Goal: Task Accomplishment & Management: Manage account settings

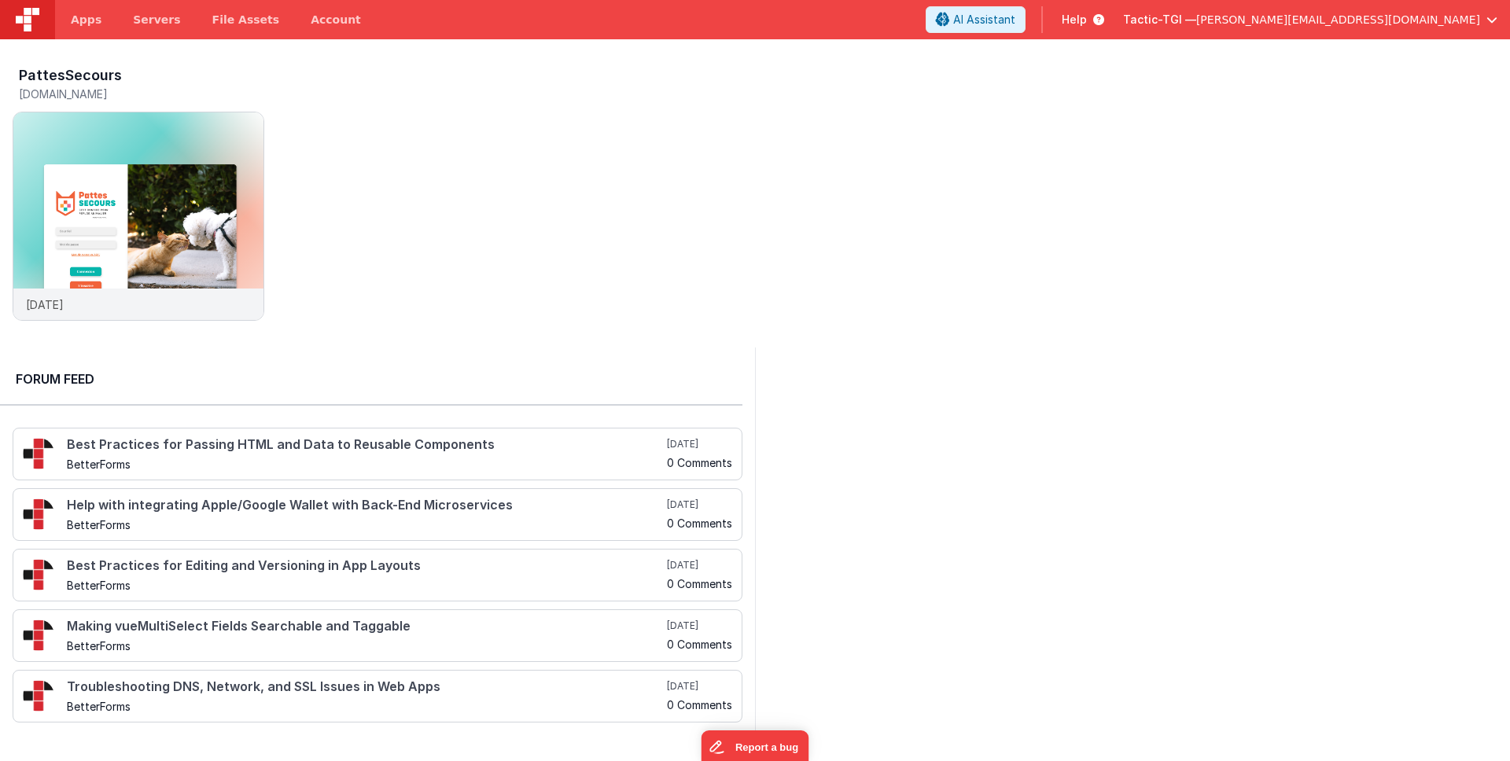
click at [358, 9] on div "Apps Servers File Assets Account" at bounding box center [231, 19] width 462 height 39
click at [319, 20] on link "Account" at bounding box center [336, 19] width 82 height 39
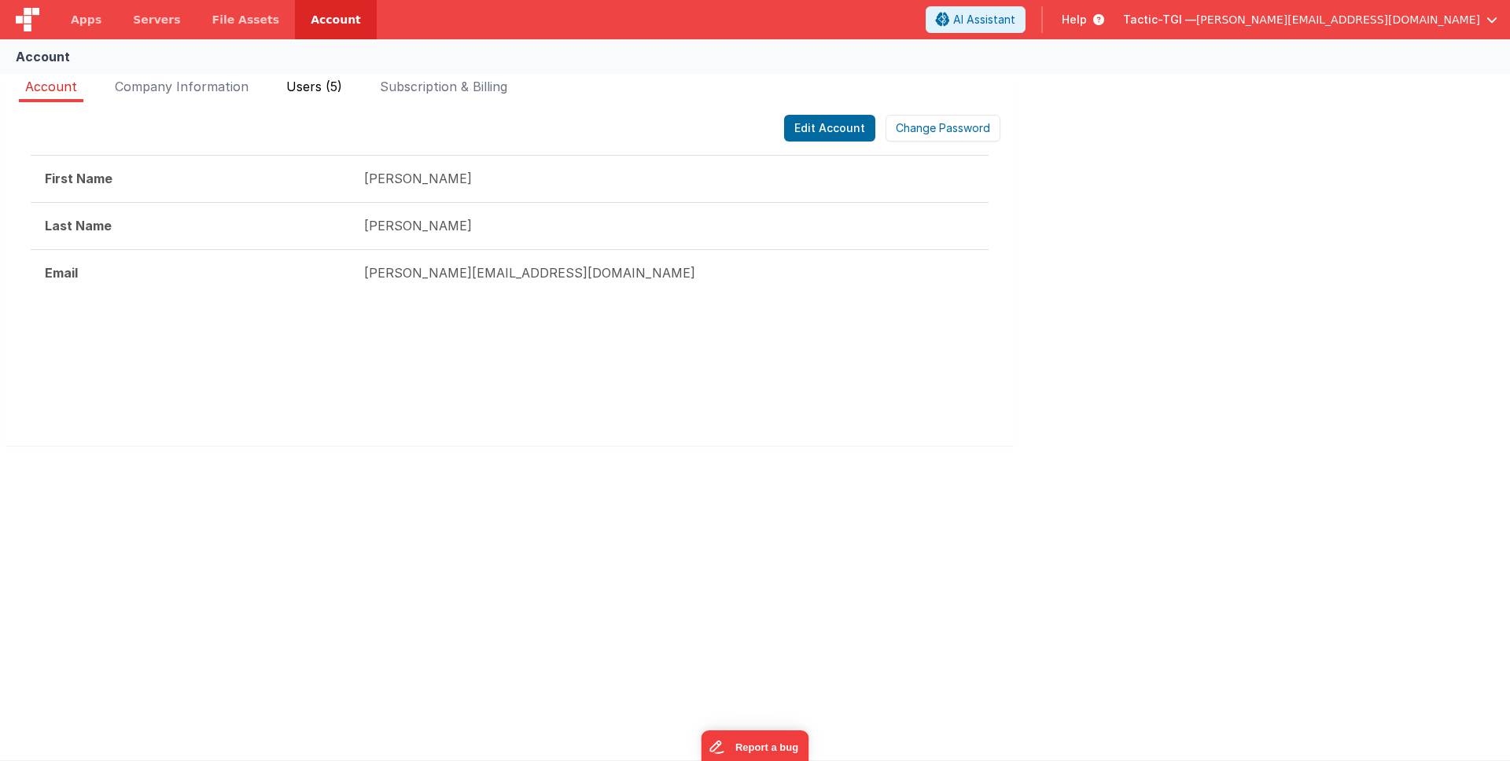
click at [321, 88] on span "Users (5)" at bounding box center [314, 87] width 56 height 16
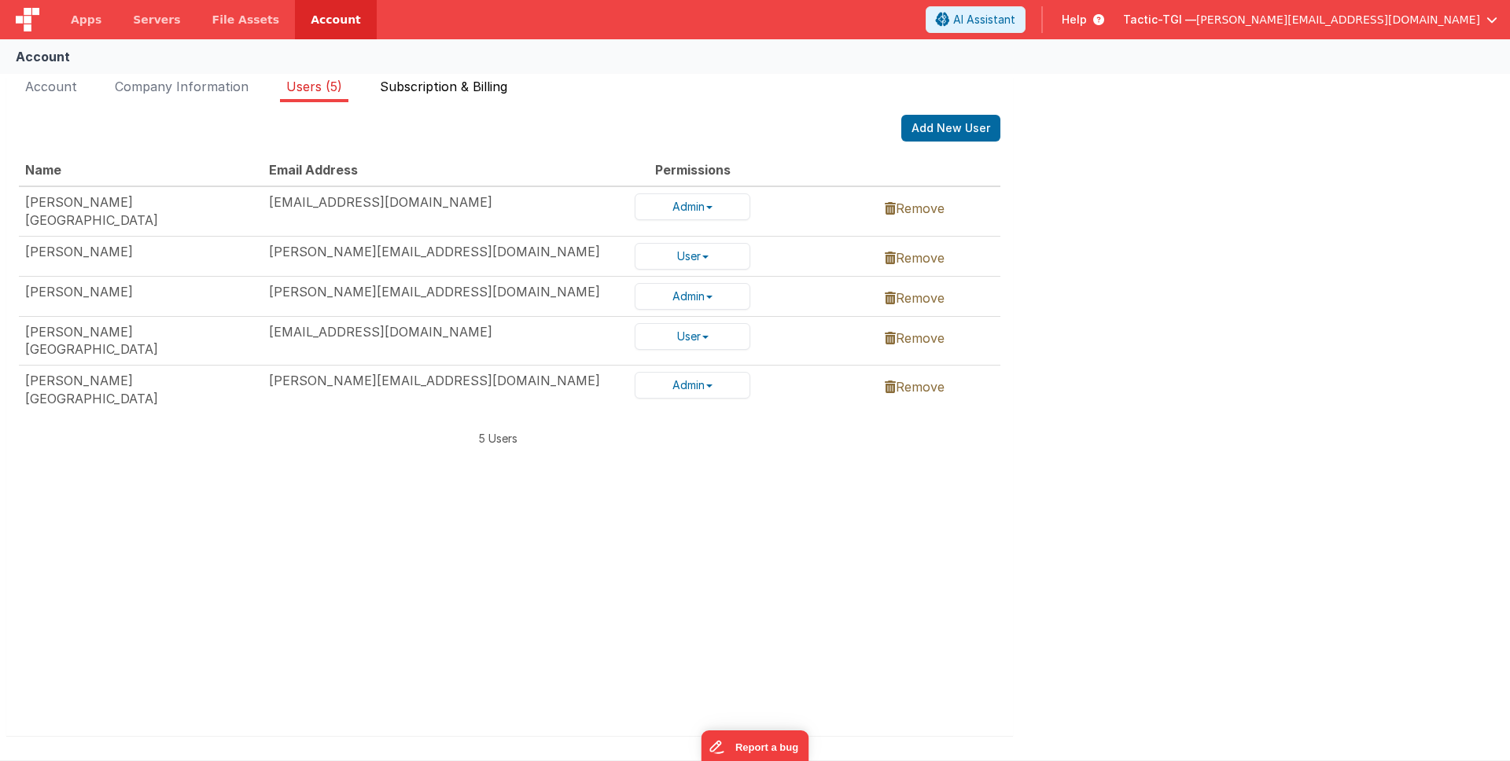
click at [425, 90] on span "Subscription & Billing" at bounding box center [443, 87] width 127 height 16
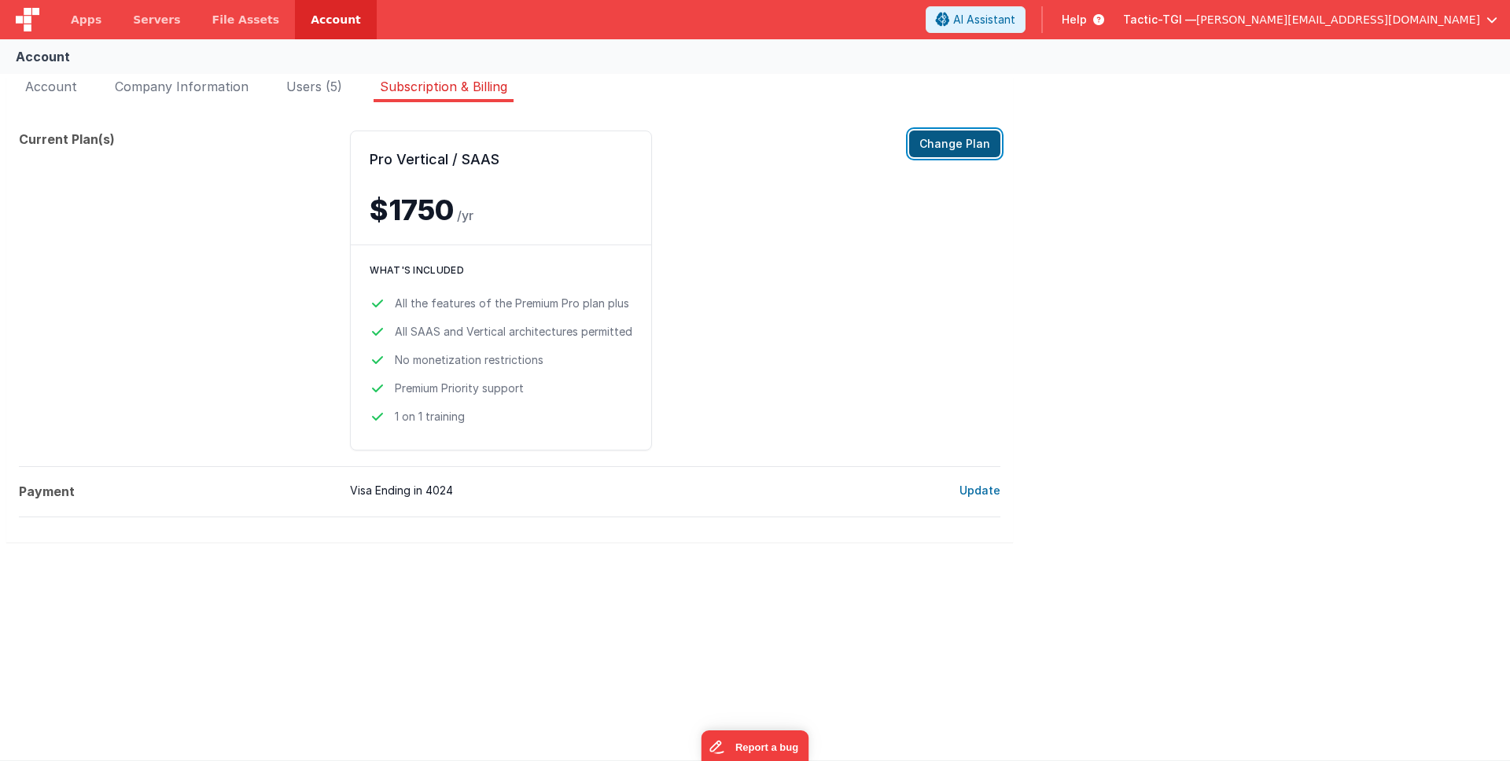
click at [978, 149] on button "Change Plan" at bounding box center [954, 144] width 91 height 27
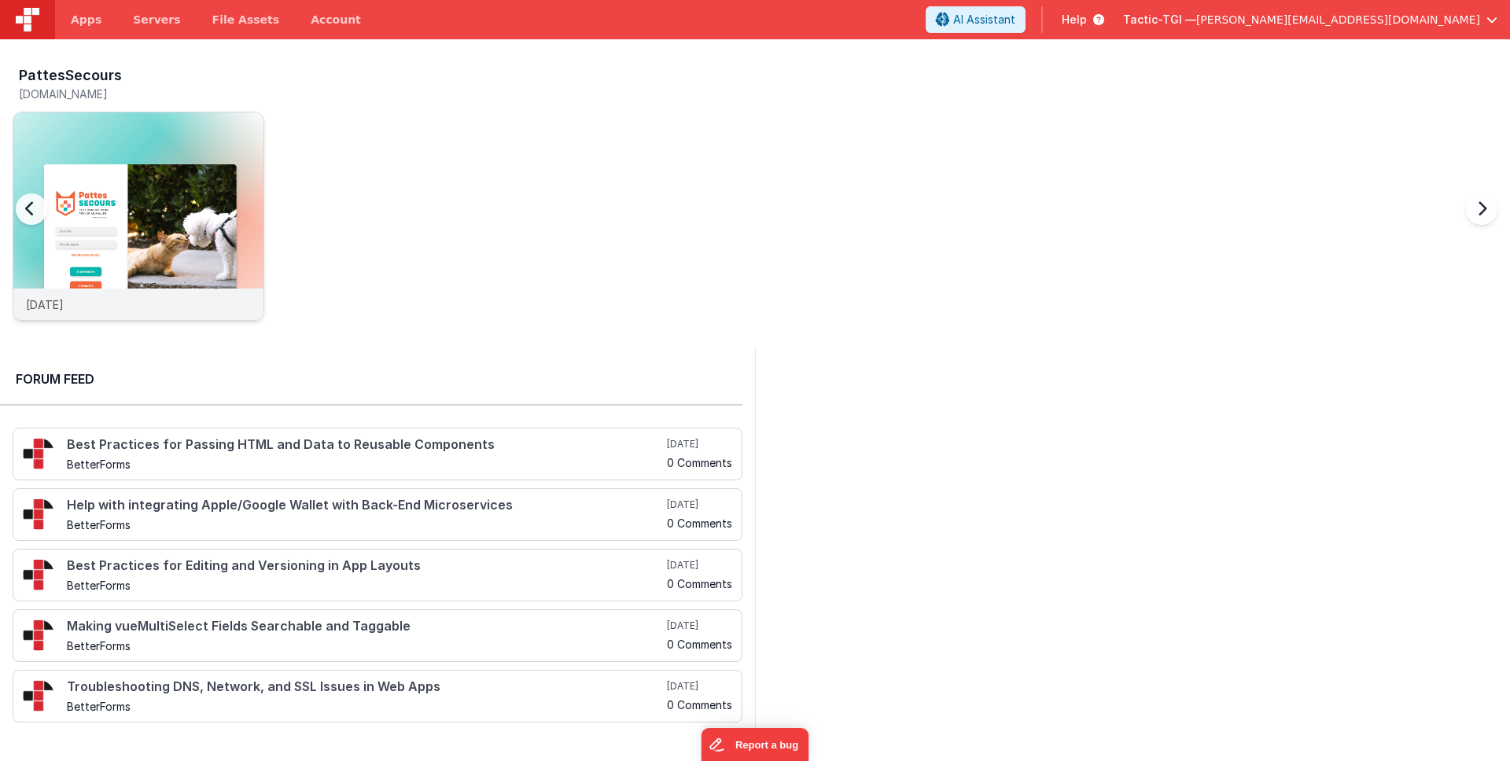
click at [164, 300] on div "[DATE]" at bounding box center [138, 304] width 250 height 31
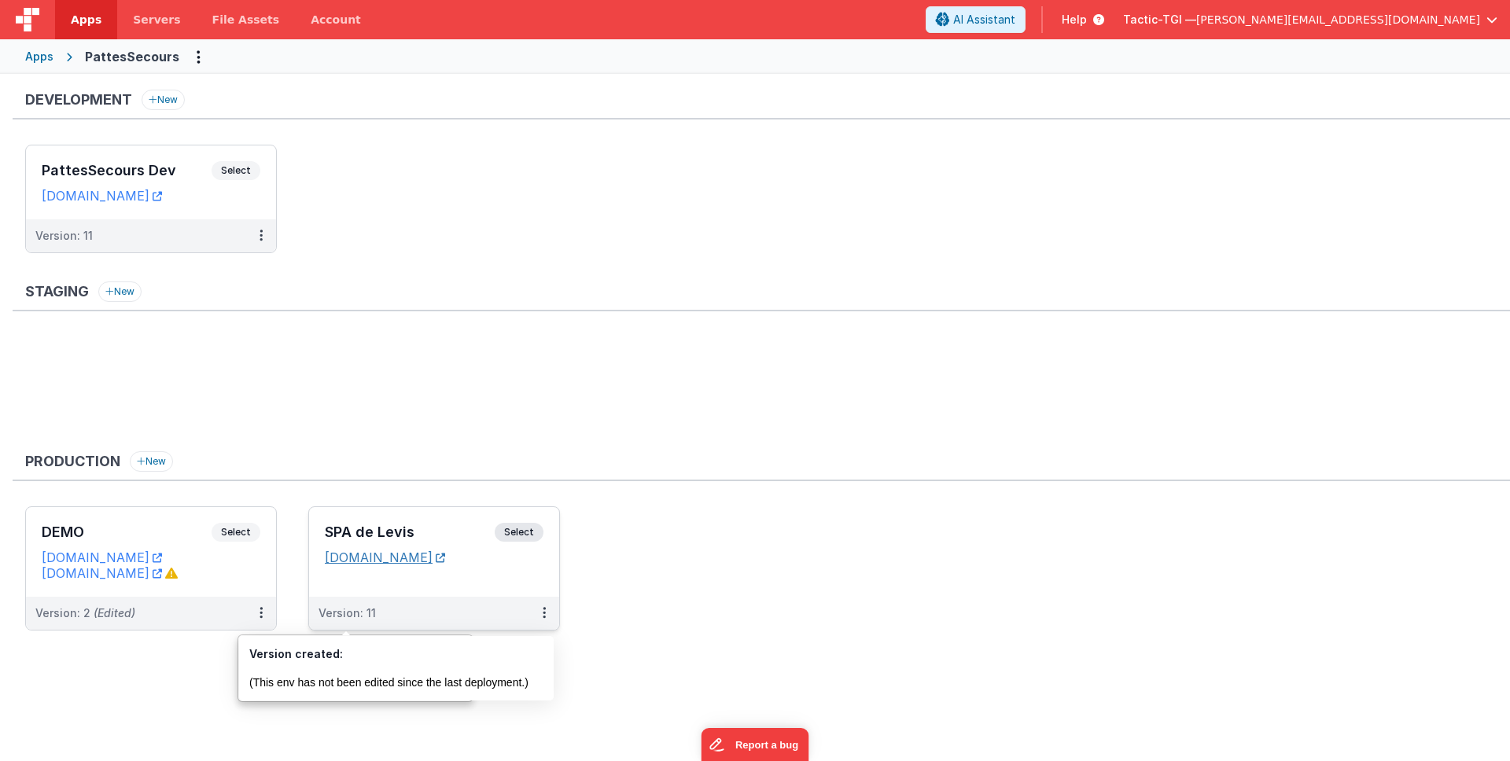
click at [368, 556] on link "[DOMAIN_NAME]" at bounding box center [385, 558] width 120 height 16
